Goal: Transaction & Acquisition: Book appointment/travel/reservation

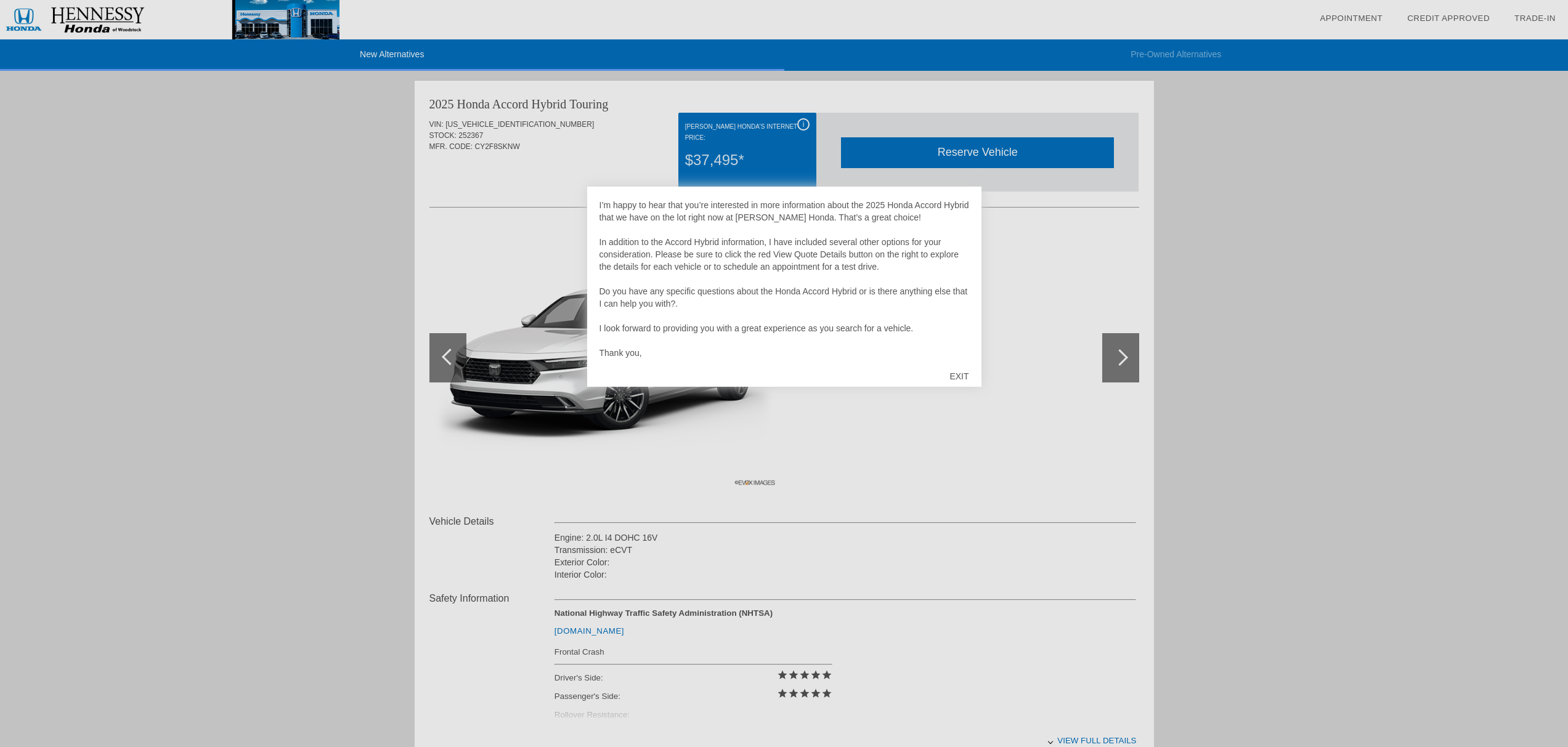
click at [962, 375] on div "EXIT" at bounding box center [958, 376] width 43 height 37
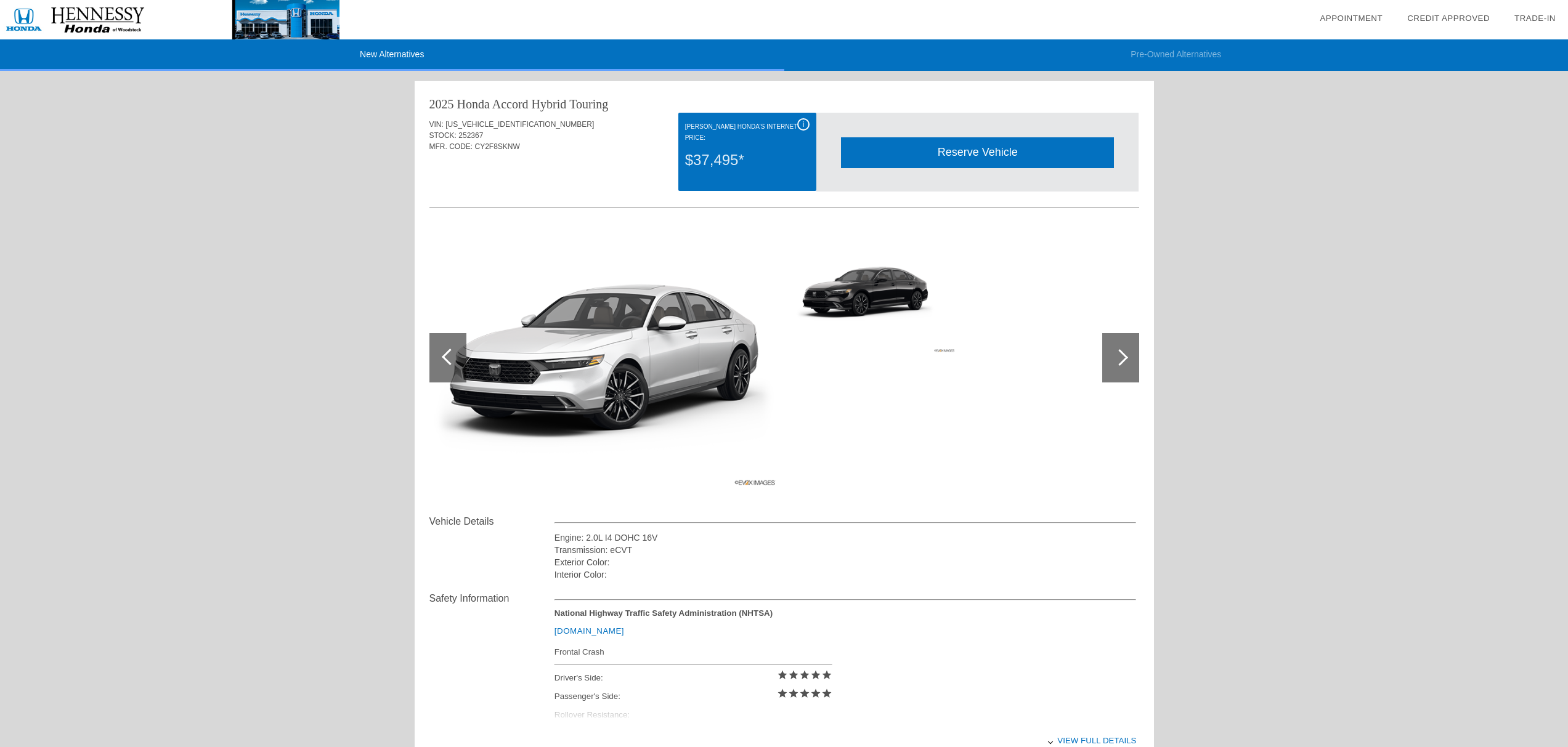
click at [882, 285] on img at bounding box center [873, 291] width 170 height 127
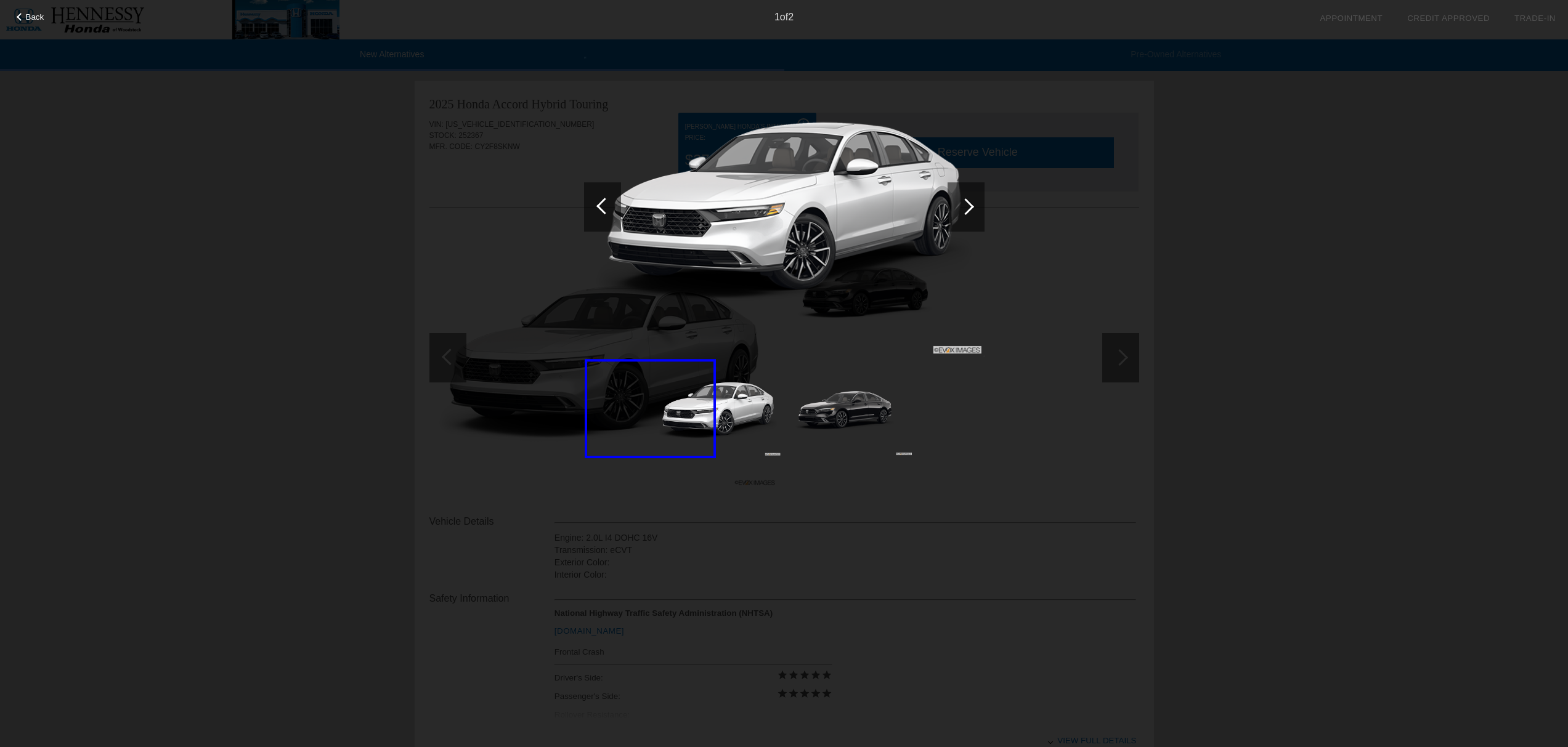
click at [609, 202] on div at bounding box center [604, 206] width 17 height 17
click at [974, 200] on div at bounding box center [966, 207] width 37 height 49
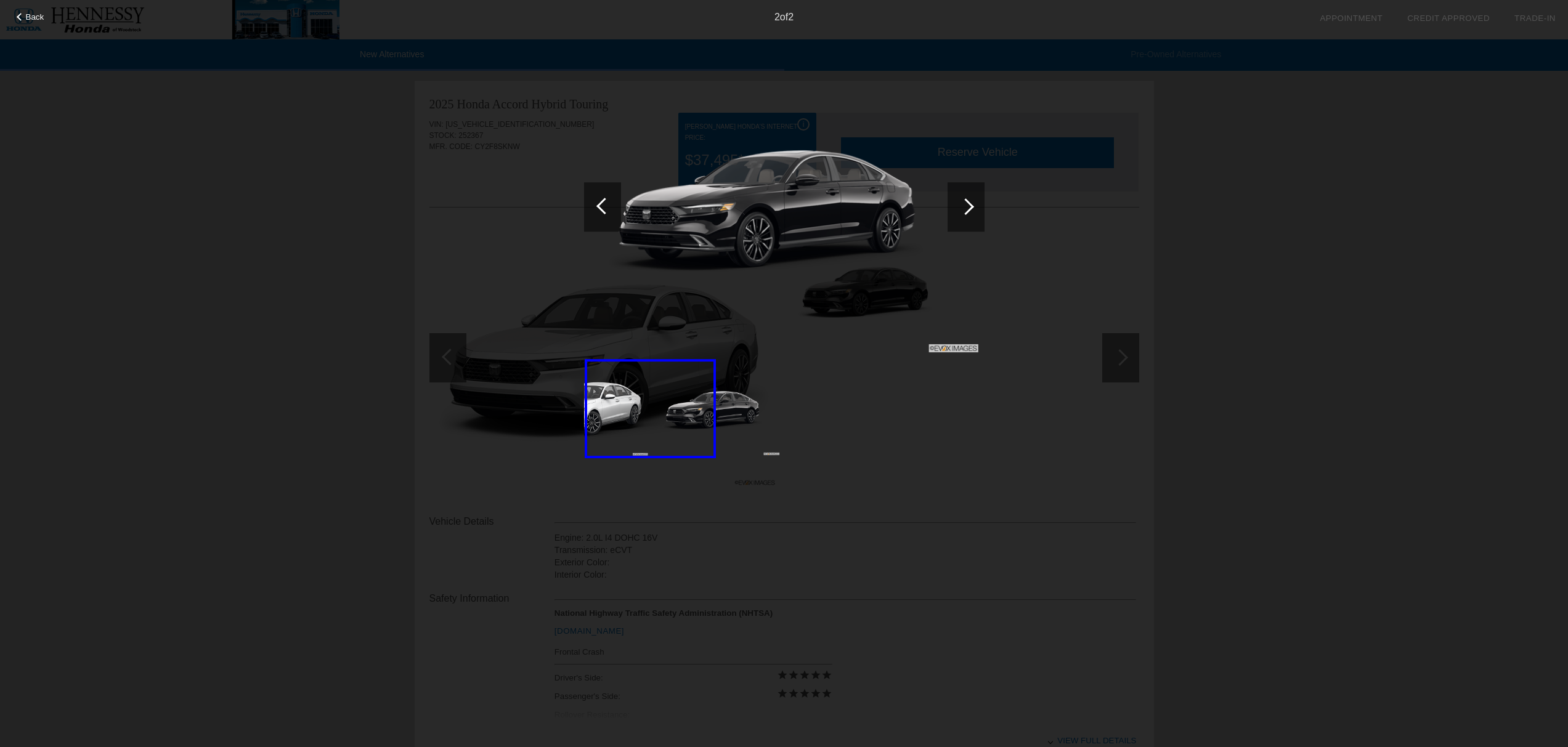
click at [974, 200] on div at bounding box center [966, 207] width 37 height 49
click at [42, 19] on span "Back" at bounding box center [35, 17] width 19 height 9
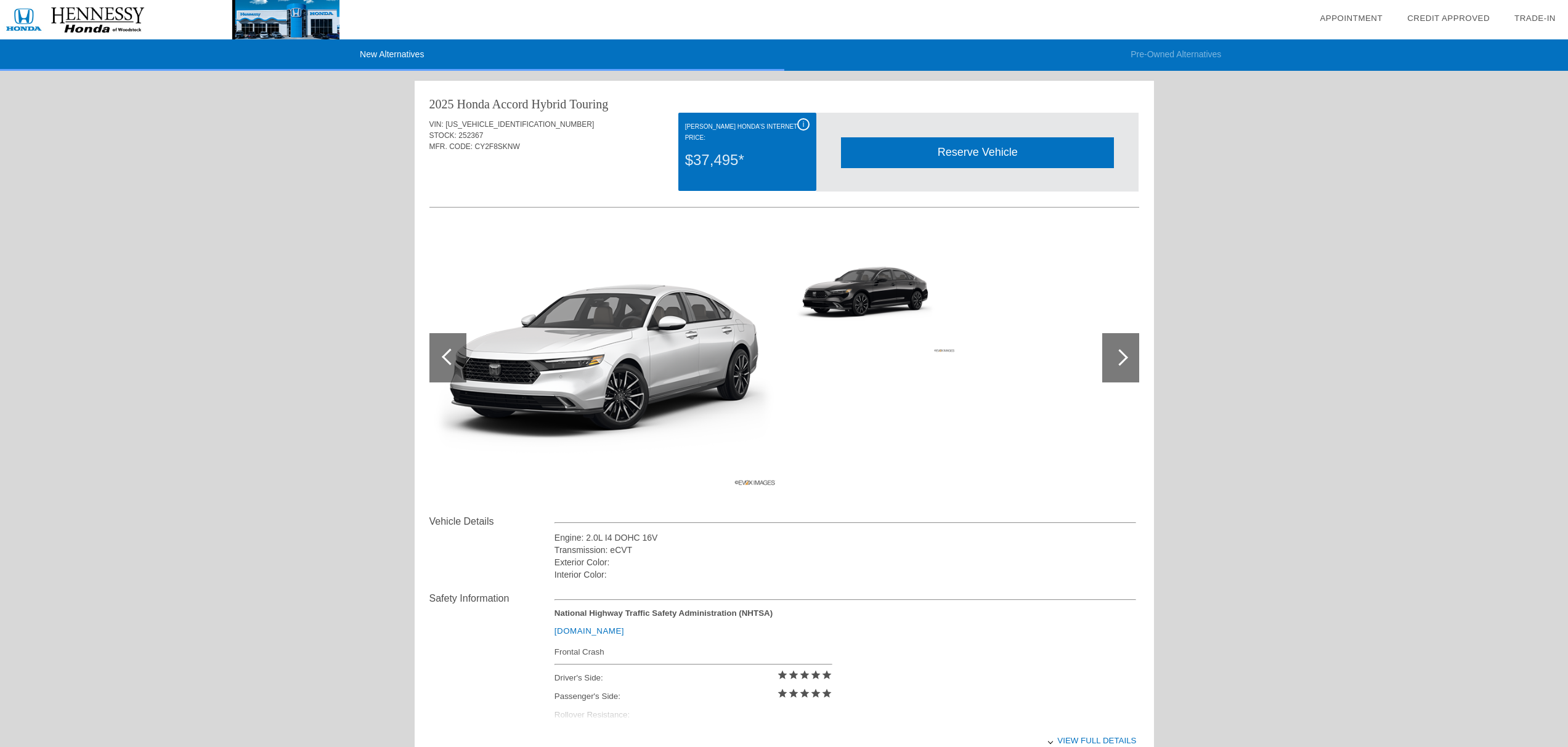
click at [797, 124] on div "i" at bounding box center [803, 124] width 12 height 12
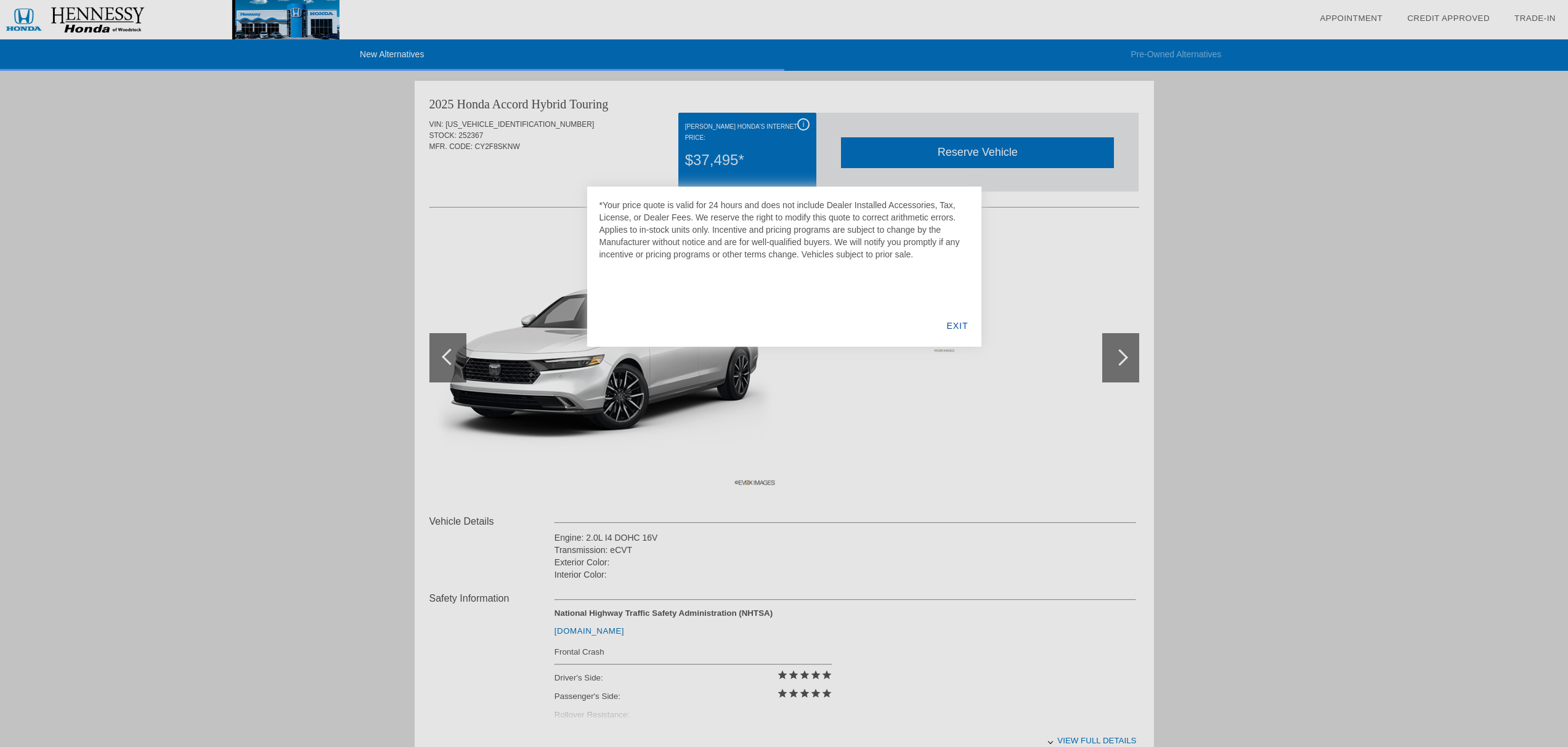
click at [957, 328] on div "EXIT" at bounding box center [957, 325] width 47 height 42
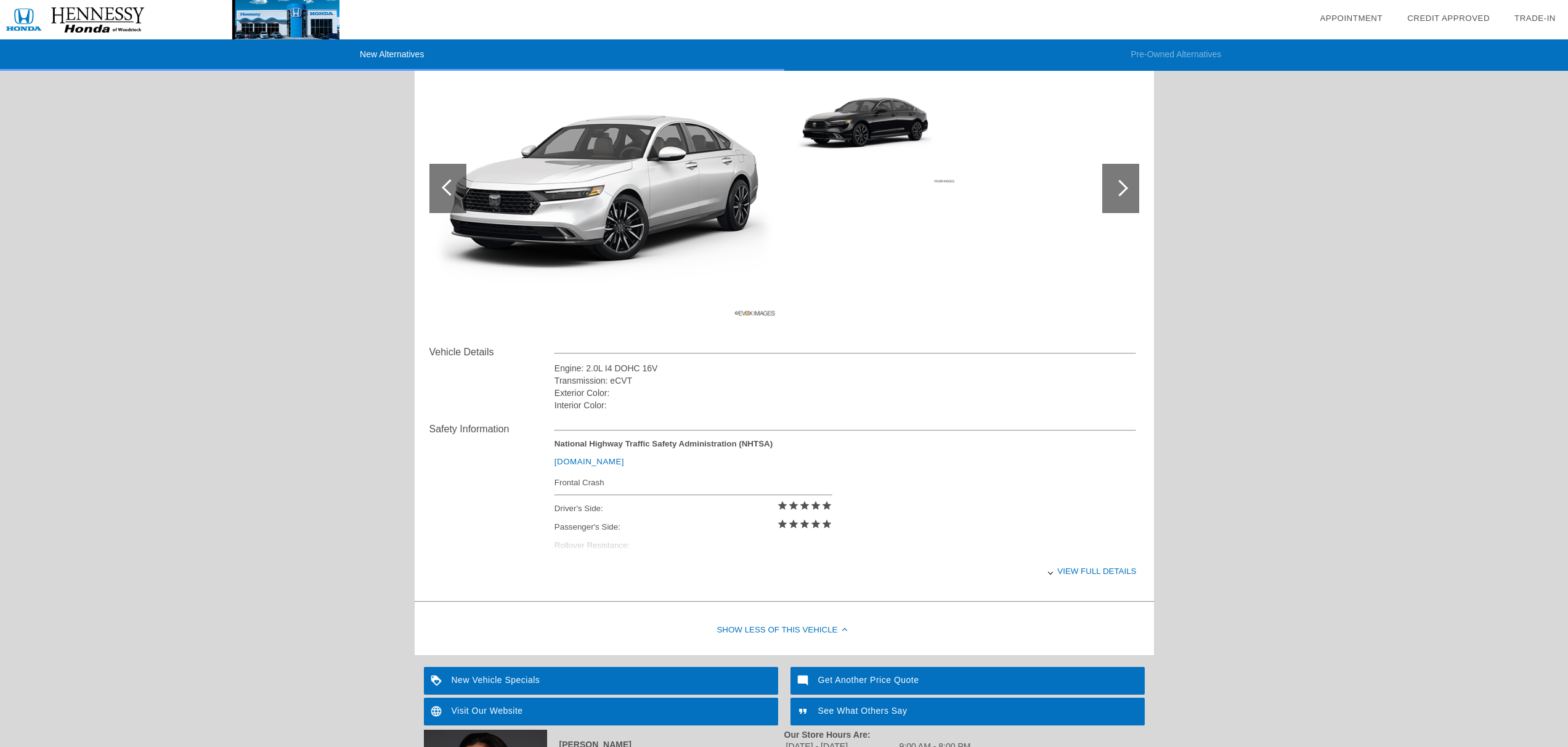
scroll to position [343, 0]
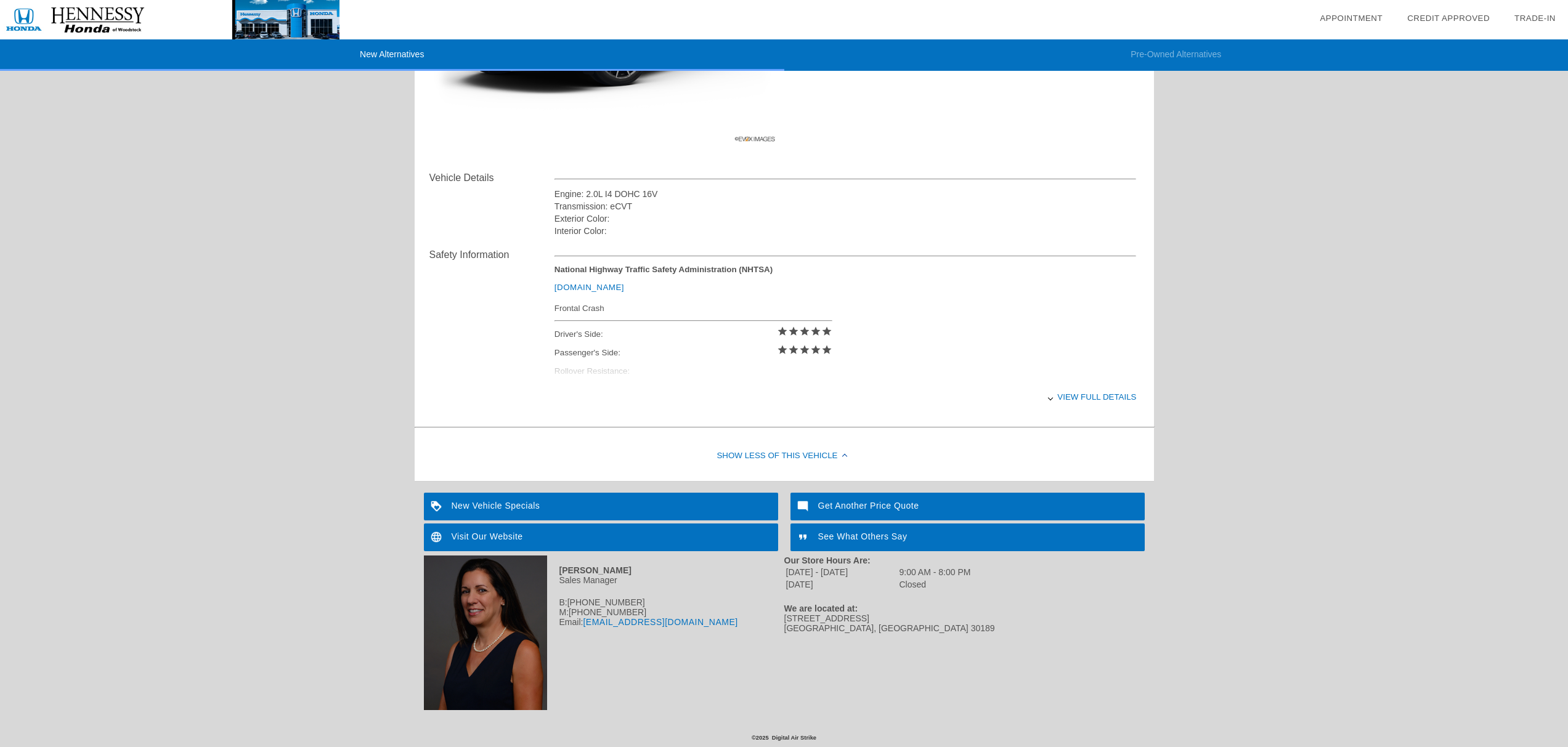
click at [612, 508] on div "New Vehicle Specials" at bounding box center [601, 506] width 354 height 27
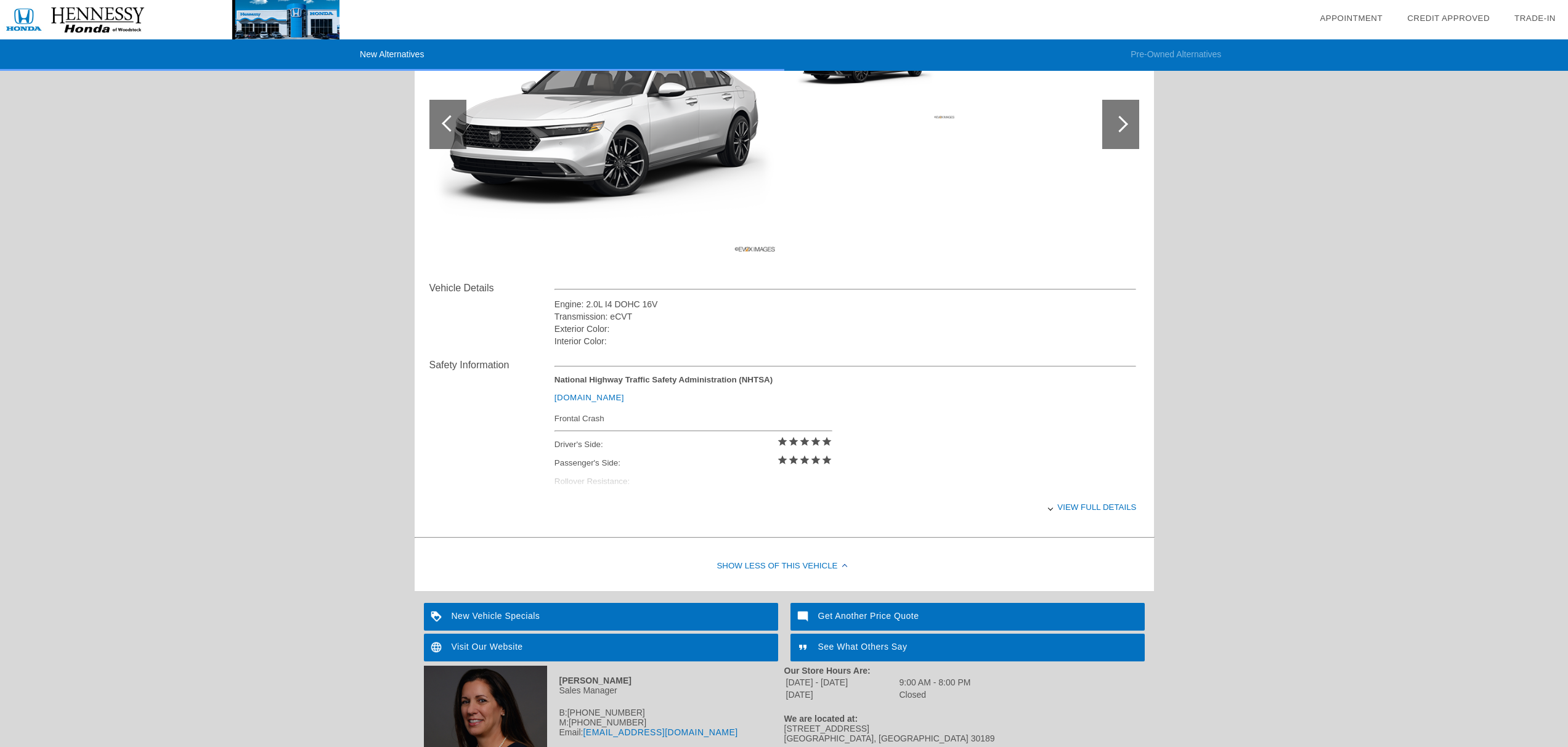
scroll to position [0, 0]
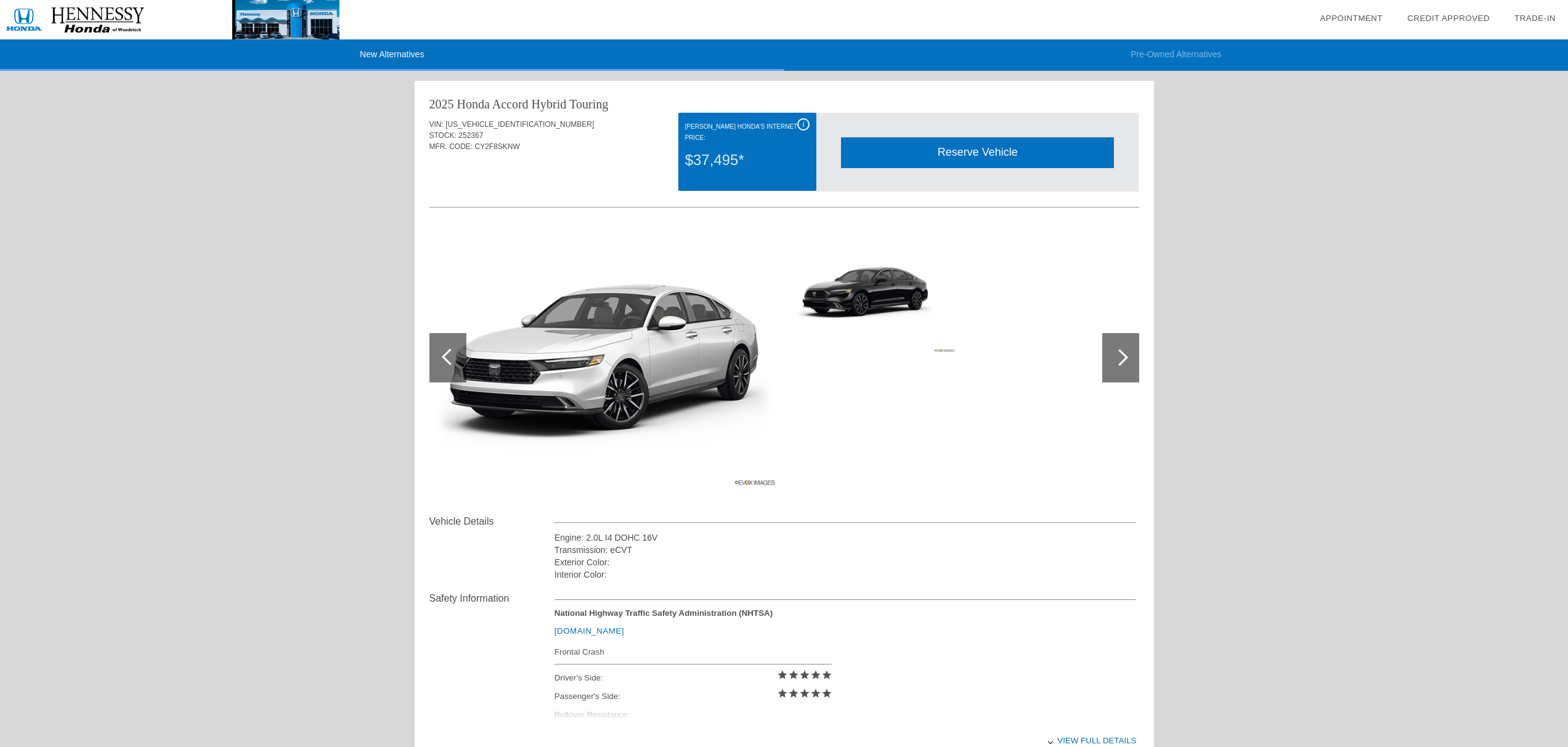
click at [972, 153] on div "Reserve Vehicle" at bounding box center [978, 152] width 273 height 30
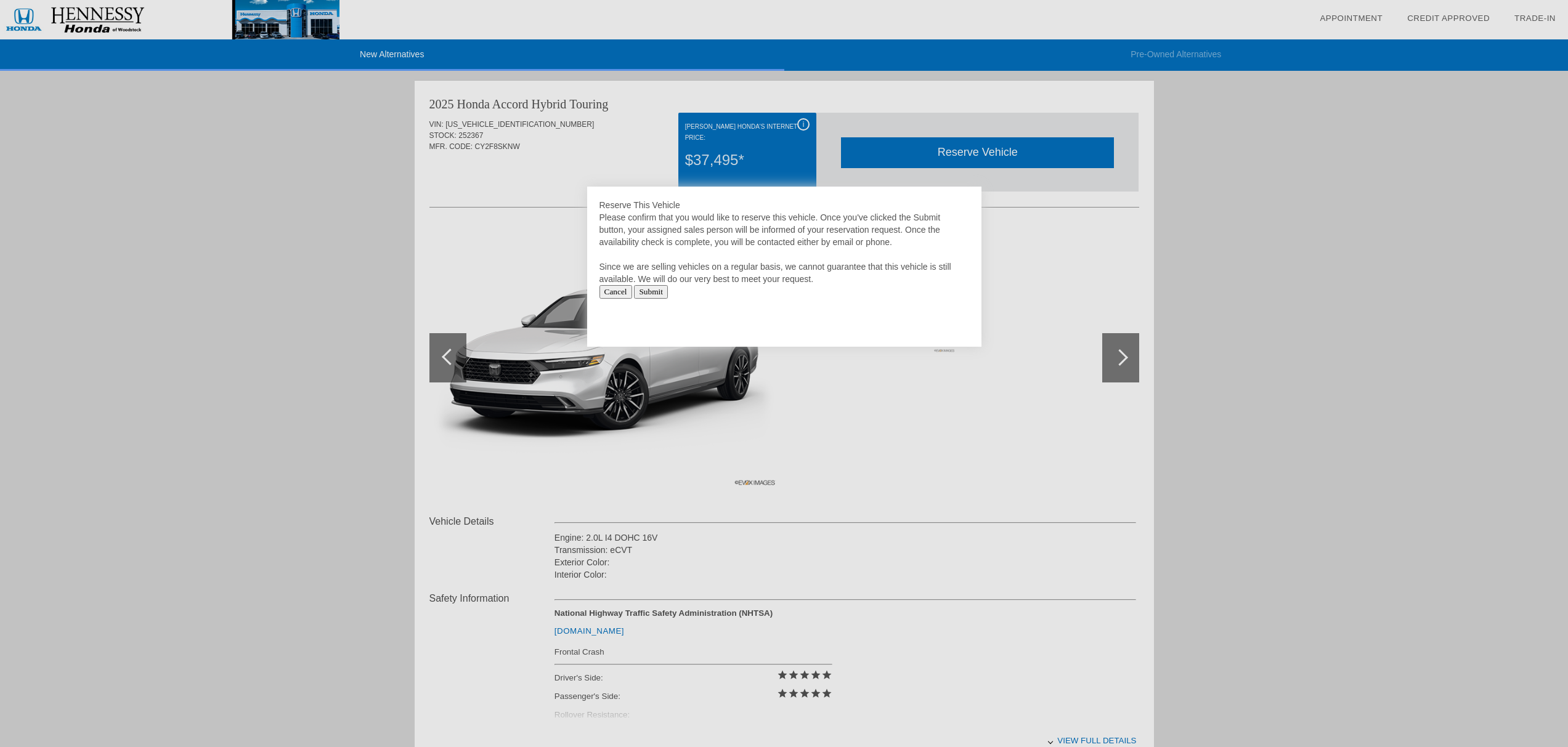
click at [389, 51] on div at bounding box center [784, 374] width 1568 height 747
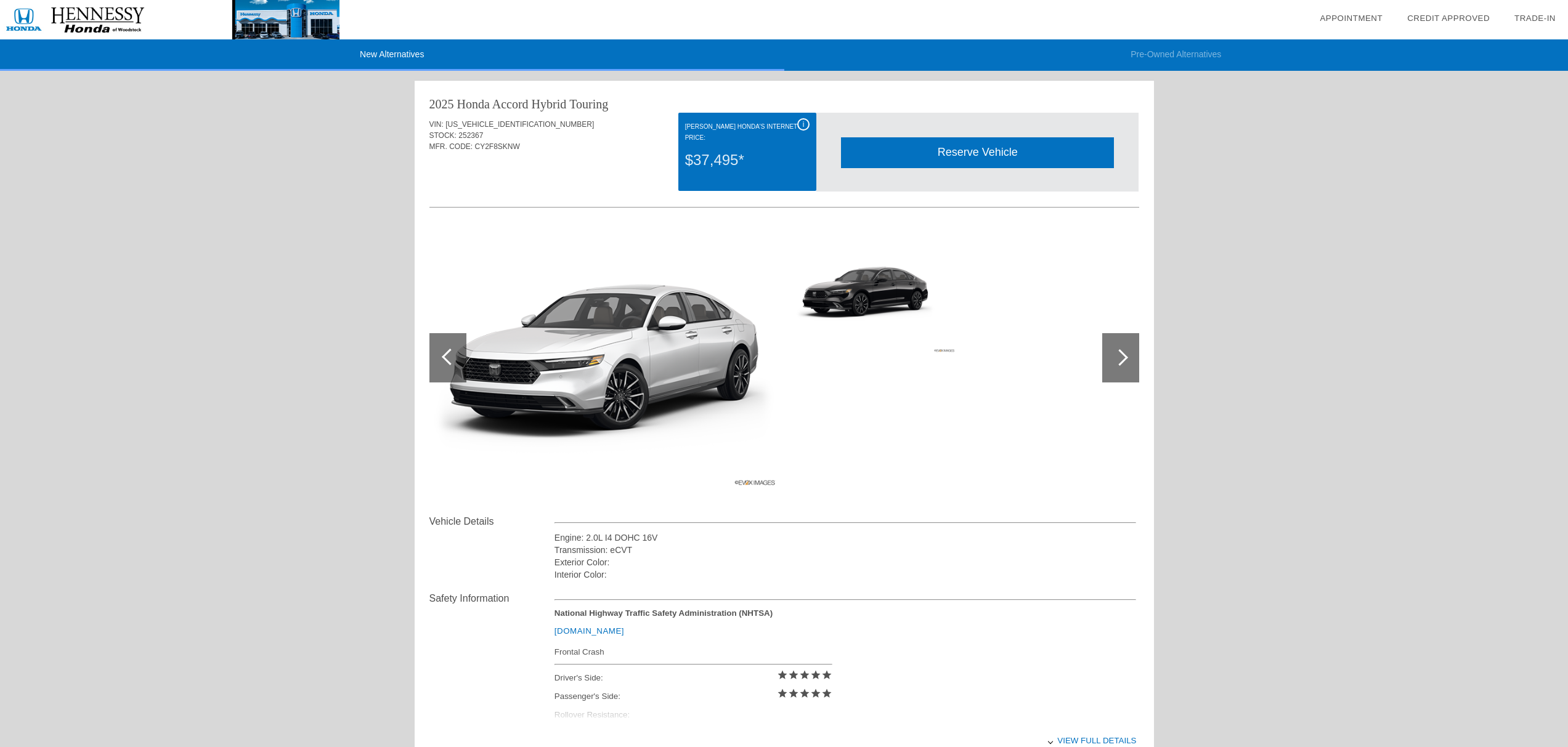
click at [389, 53] on li "New Alternatives" at bounding box center [392, 55] width 785 height 31
click at [391, 55] on li "New Alternatives" at bounding box center [392, 55] width 785 height 31
click at [1039, 153] on div "Reserve Vehicle" at bounding box center [978, 152] width 273 height 30
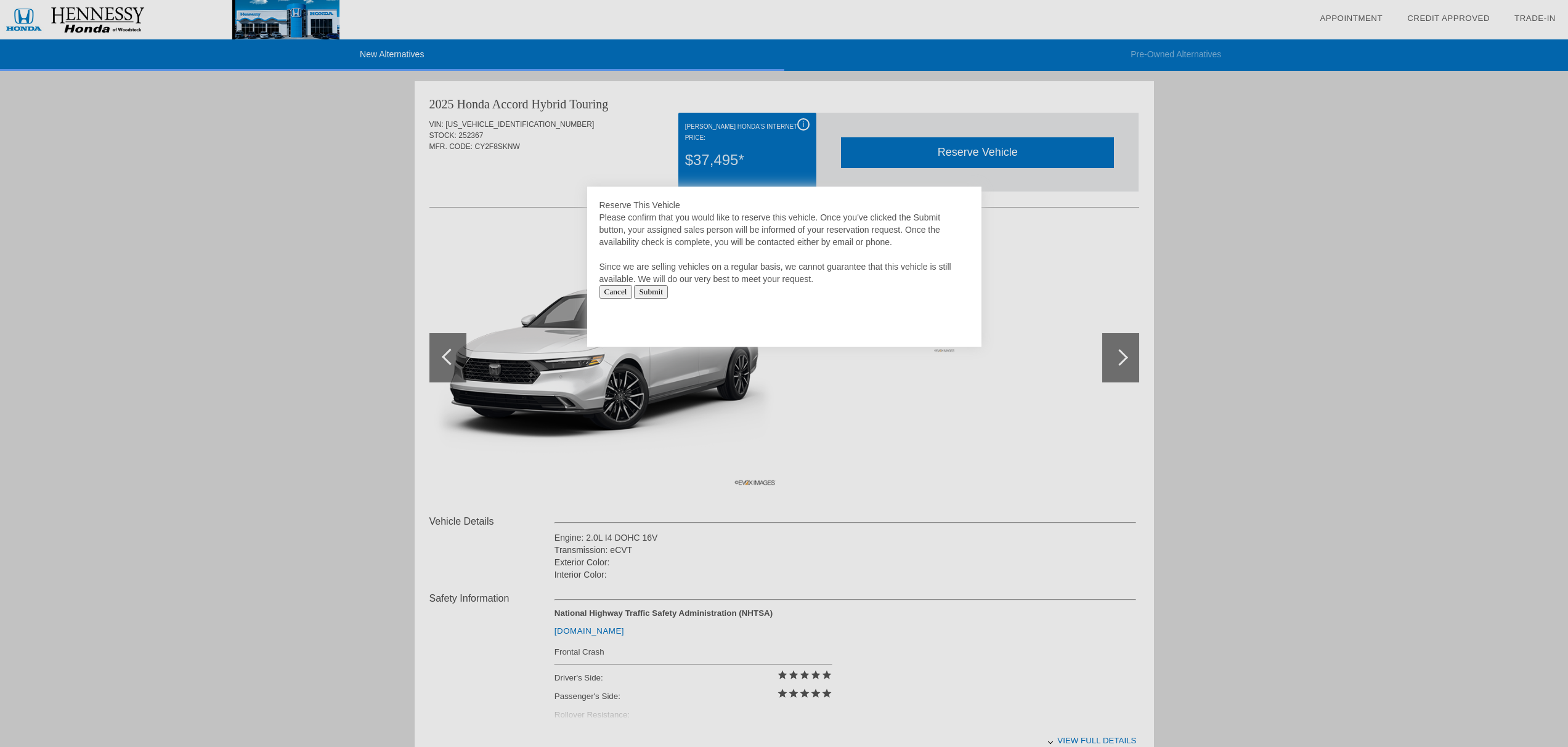
click at [1063, 269] on div at bounding box center [784, 374] width 1568 height 747
